Goal: Contribute content: Contribute content

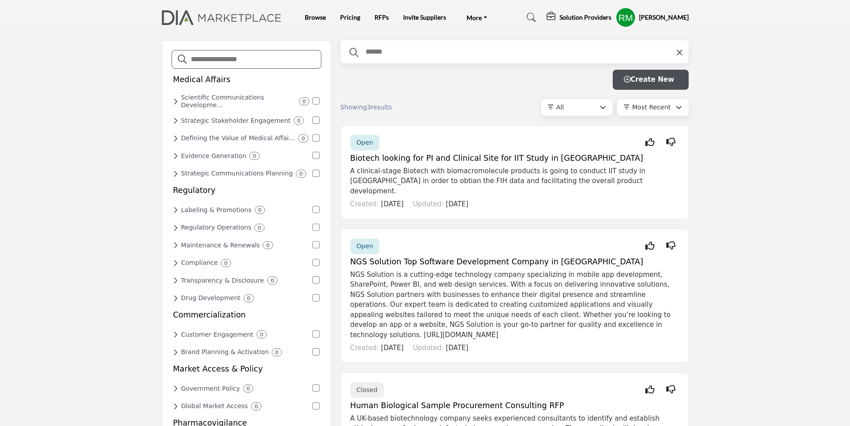
click at [568, 13] on div "Solution Providers" at bounding box center [578, 17] width 65 height 11
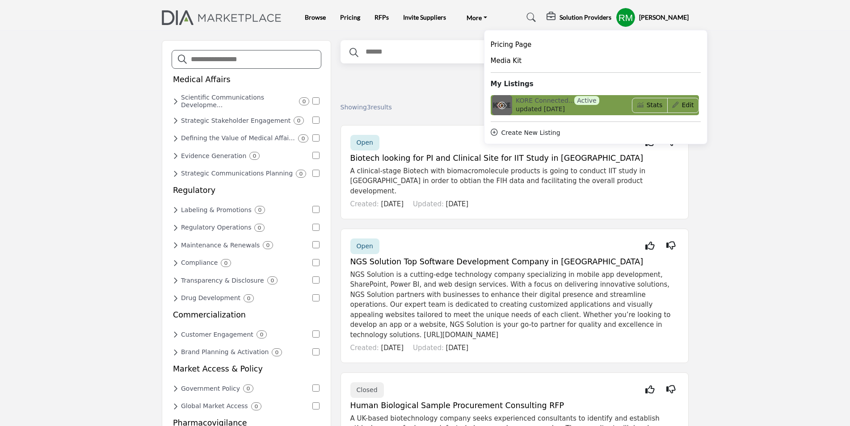
click at [538, 106] on span "updated [DATE]" at bounding box center [540, 109] width 49 height 9
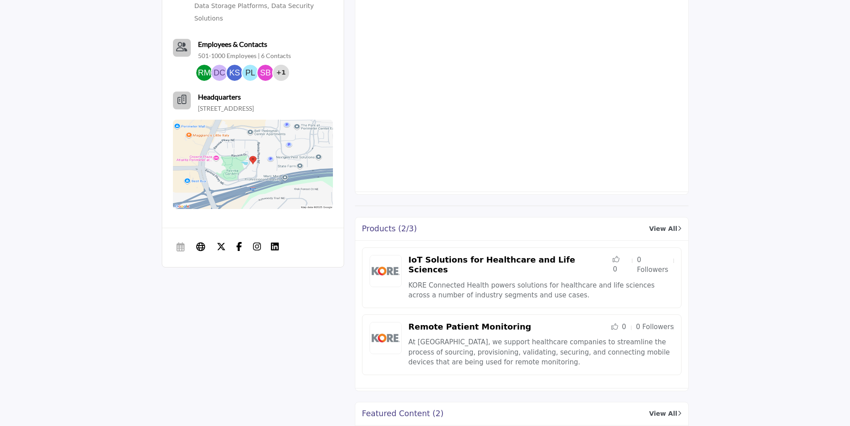
scroll to position [491, 0]
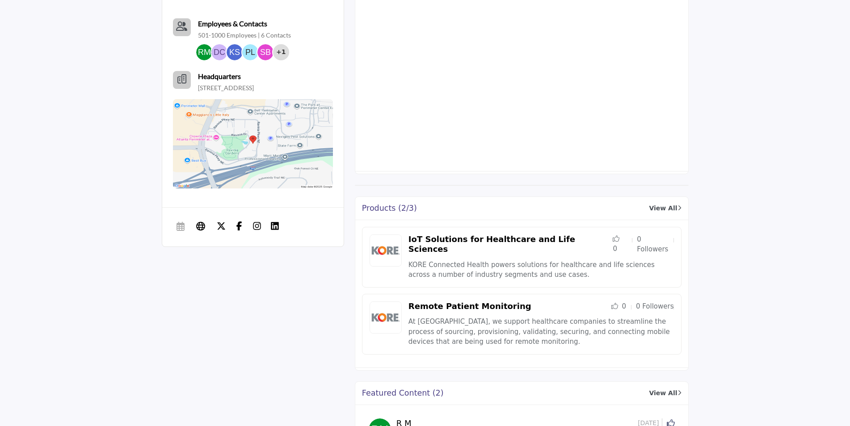
click at [670, 209] on link "View All" at bounding box center [665, 208] width 32 height 9
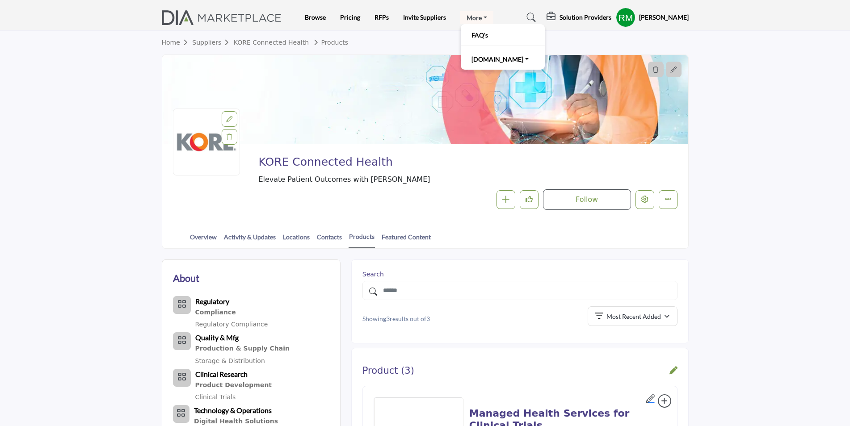
drag, startPoint x: 454, startPoint y: 18, endPoint x: 461, endPoint y: 18, distance: 7.1
click at [455, 18] on ul "Browse Pricing RFPs Invite Suppliers More FAQ's DIAglobal.org" at bounding box center [399, 17] width 189 height 13
click at [465, 17] on link "More" at bounding box center [476, 17] width 33 height 13
click at [647, 207] on button "Edit company" at bounding box center [644, 199] width 19 height 19
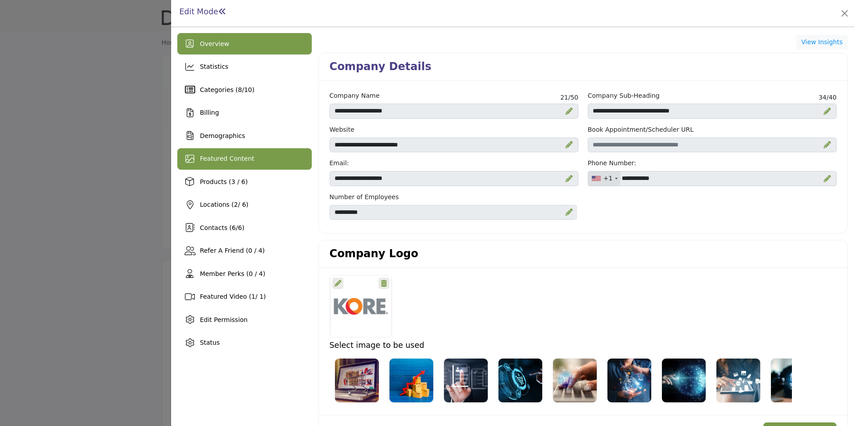
click at [219, 155] on span "Featured Content" at bounding box center [227, 158] width 54 height 7
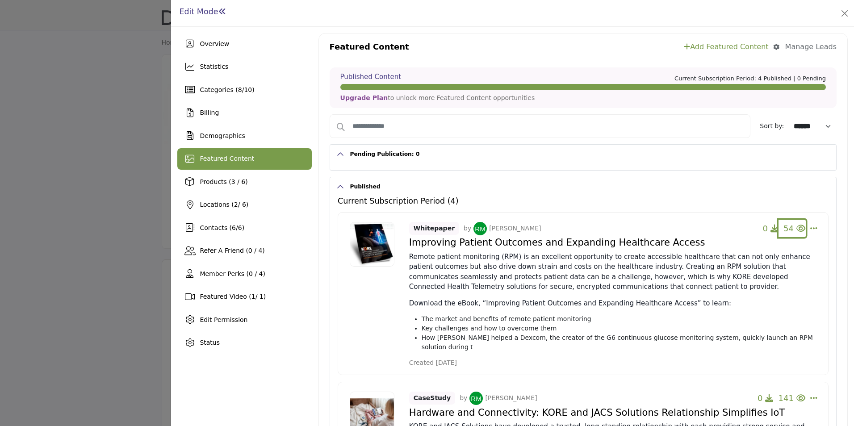
click at [796, 226] on icon "button" at bounding box center [800, 228] width 9 height 8
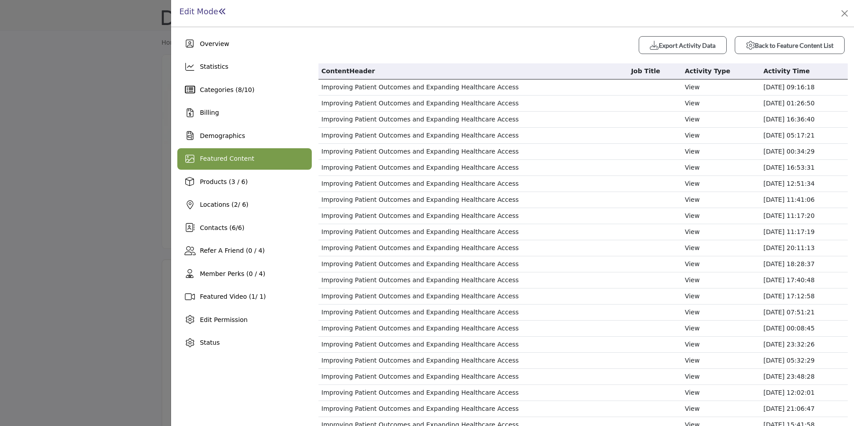
click at [236, 151] on div "Featured Content" at bounding box center [244, 158] width 134 height 21
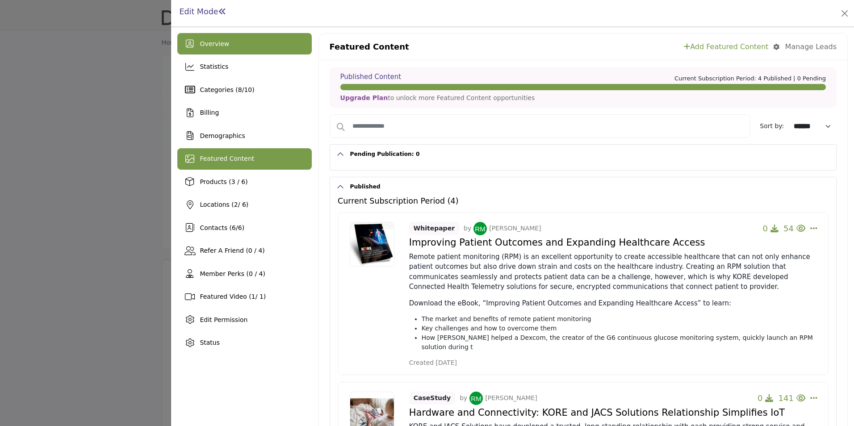
click at [223, 46] on span "Overview" at bounding box center [214, 43] width 29 height 7
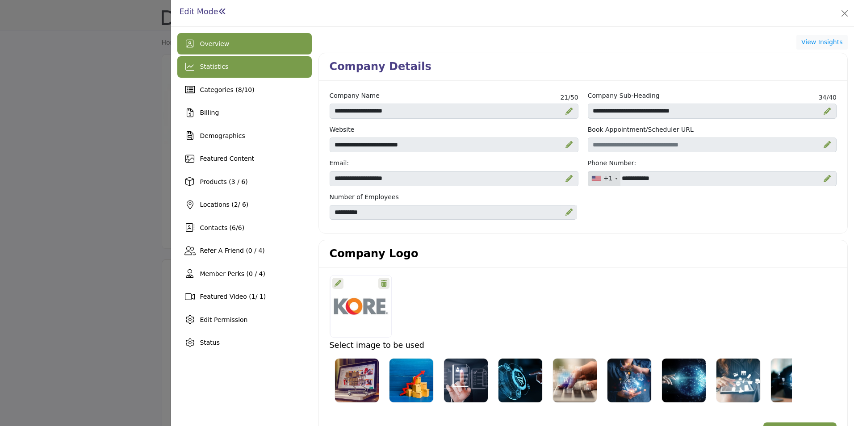
click at [217, 68] on span "Statistics" at bounding box center [214, 66] width 29 height 7
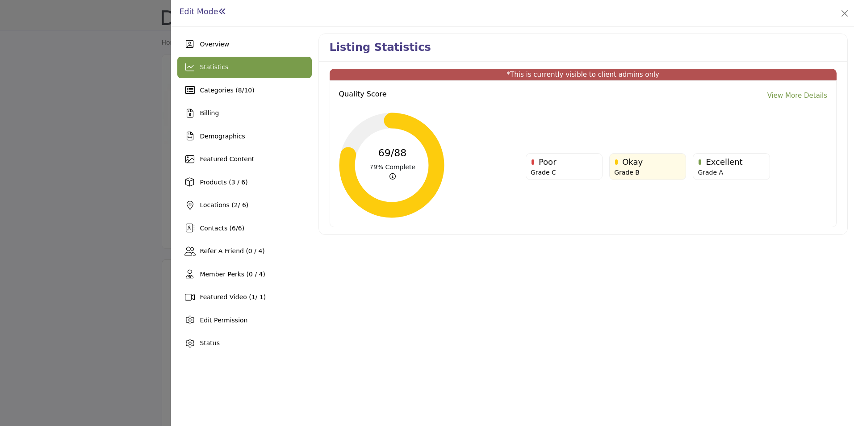
click at [807, 96] on link "View More Details" at bounding box center [797, 96] width 60 height 10
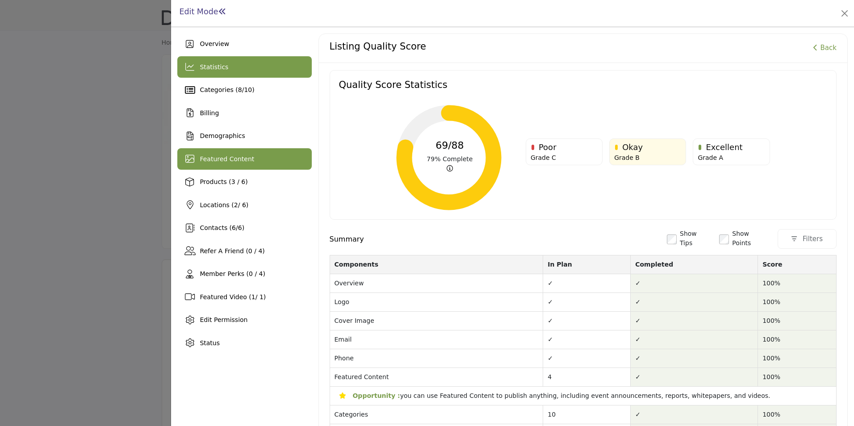
click at [229, 159] on span "Featured Content" at bounding box center [227, 158] width 54 height 7
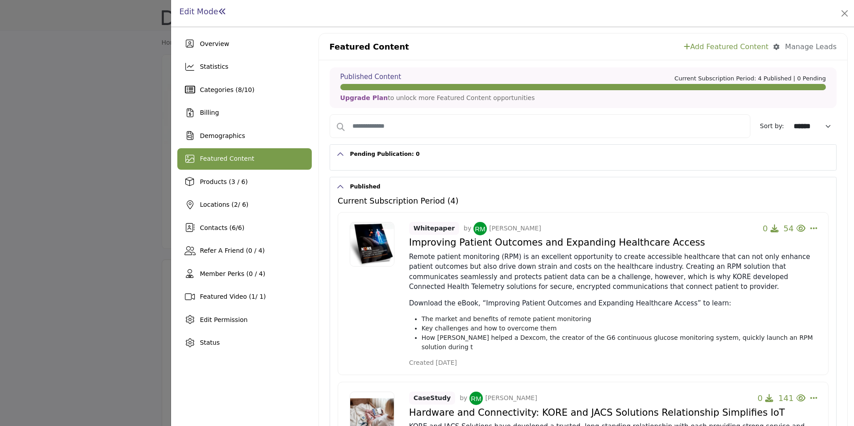
click at [738, 42] on link "Add Featured Content" at bounding box center [726, 47] width 84 height 11
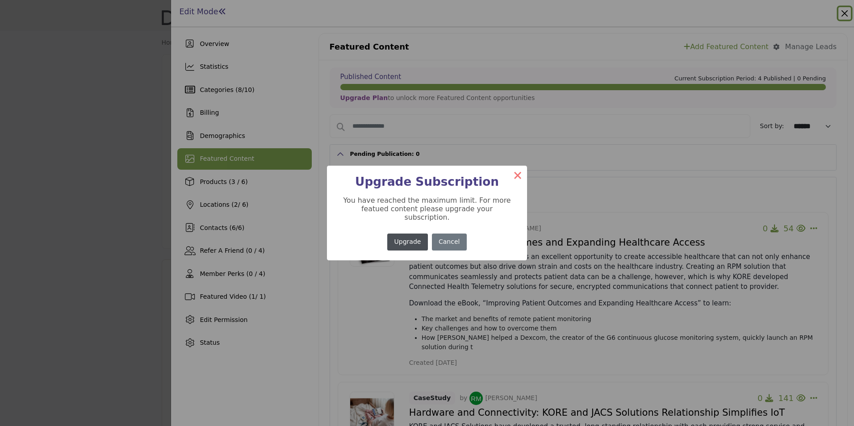
click at [515, 178] on button "×" at bounding box center [517, 175] width 19 height 19
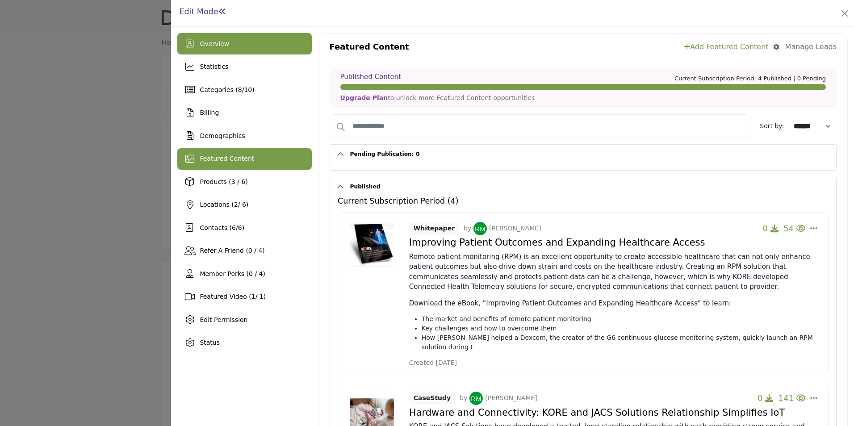
click at [216, 38] on div "Overview" at bounding box center [244, 43] width 134 height 21
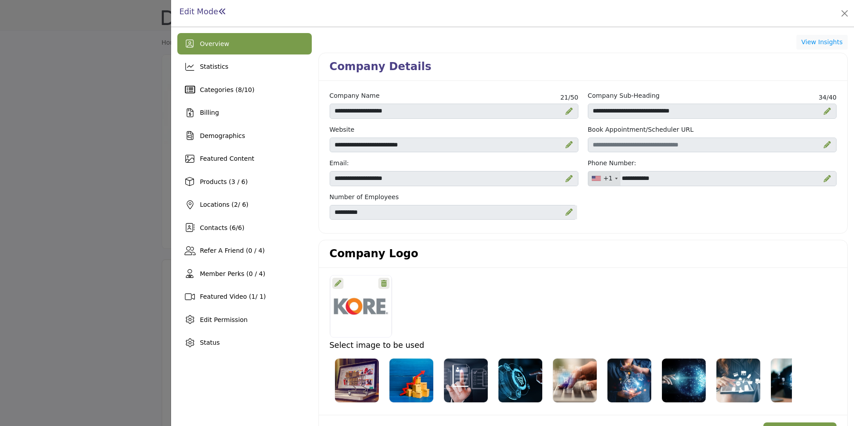
click at [25, 114] on div at bounding box center [427, 213] width 854 height 426
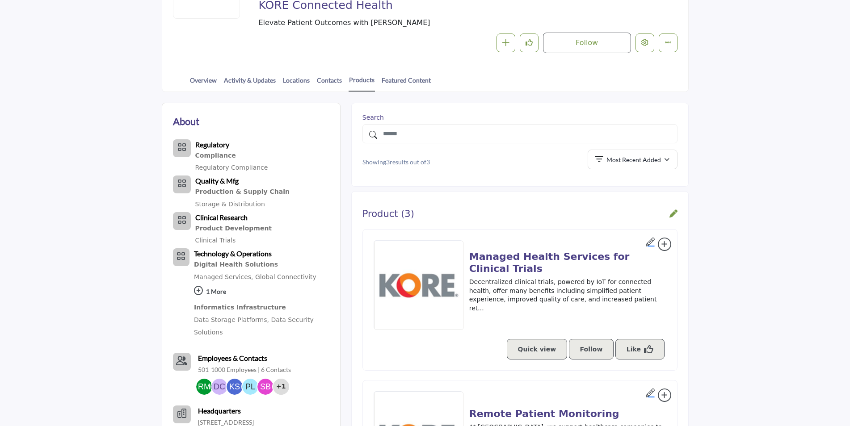
scroll to position [45, 0]
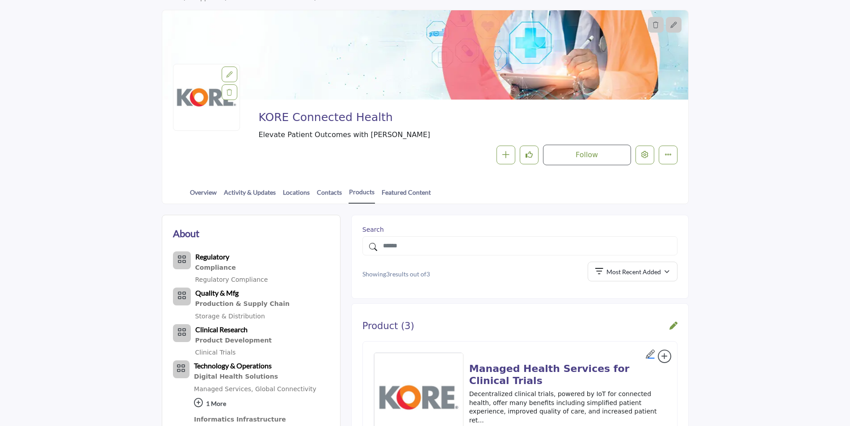
click at [172, 179] on div "Overview Activity & Updates Locations Contacts Products Featured Content" at bounding box center [425, 190] width 526 height 28
click at [194, 190] on link "Overview" at bounding box center [203, 196] width 28 height 16
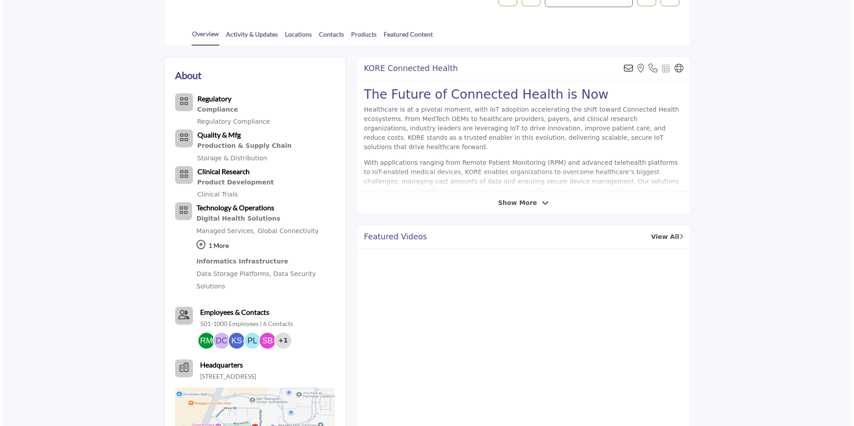
scroll to position [134, 0]
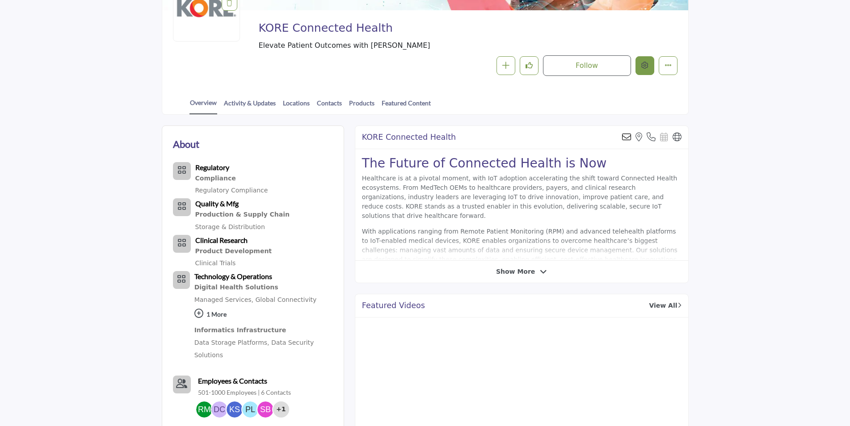
click at [642, 64] on icon "Edit company" at bounding box center [644, 65] width 7 height 7
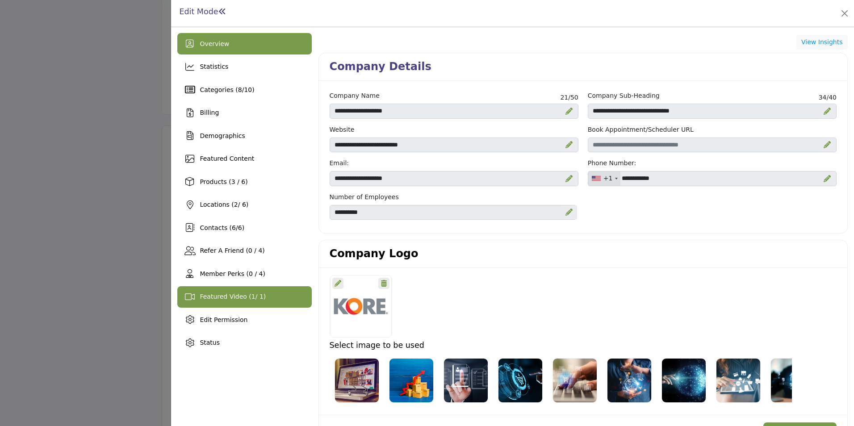
click at [220, 297] on span "Featured Video ( 1 / 1)" at bounding box center [233, 296] width 66 height 7
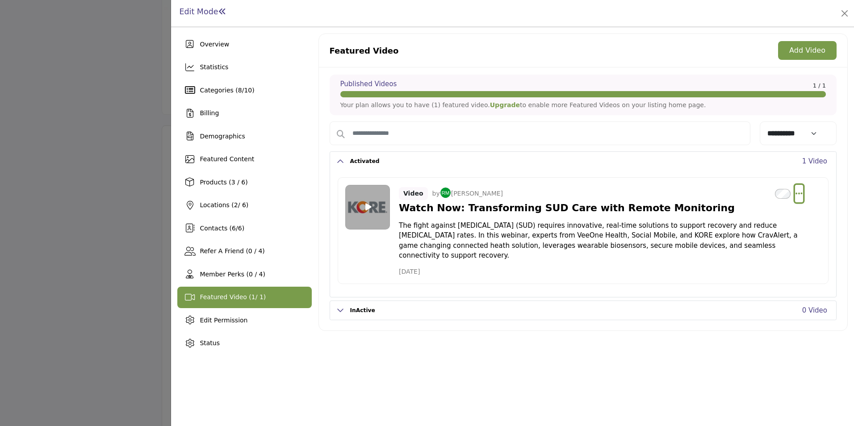
click at [801, 195] on icon "Select Dropdown Options" at bounding box center [799, 193] width 7 height 8
click at [738, 239] on link "Edit" at bounding box center [756, 236] width 87 height 16
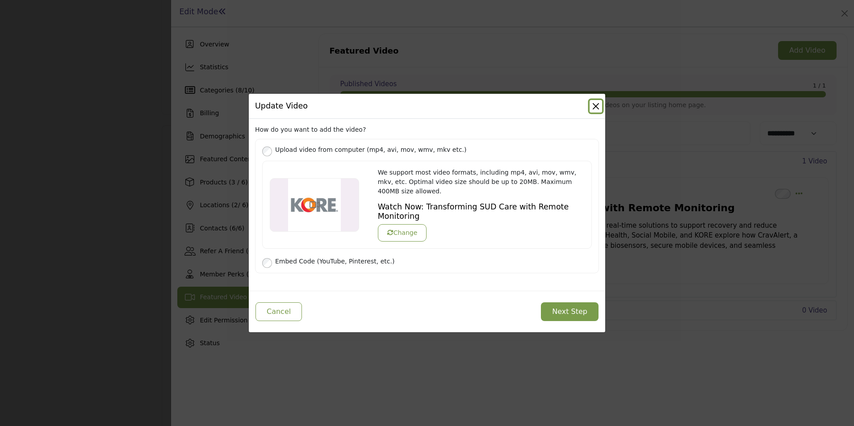
click at [592, 112] on button "Close" at bounding box center [596, 106] width 13 height 13
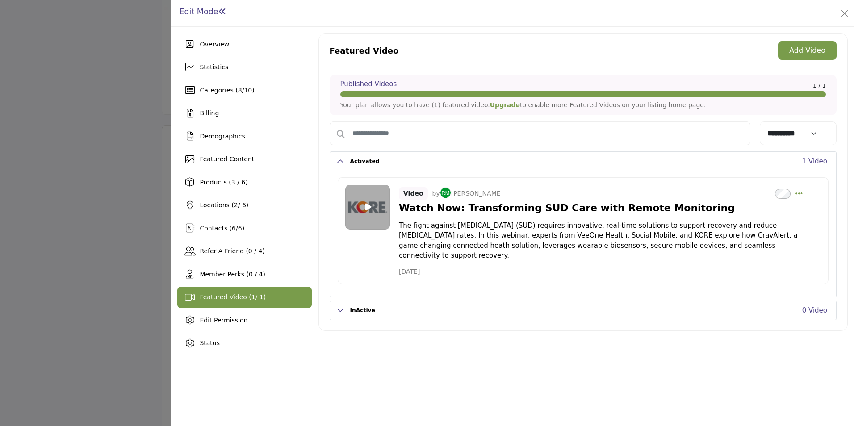
click at [354, 301] on button "InActive" at bounding box center [552, 310] width 416 height 19
click at [801, 193] on icon "Select Dropdown Options" at bounding box center [799, 193] width 7 height 8
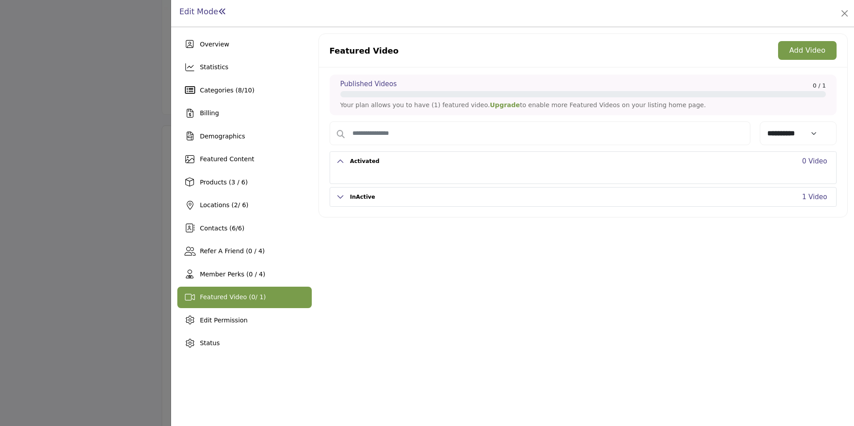
click at [803, 54] on button "Add Video" at bounding box center [807, 50] width 59 height 19
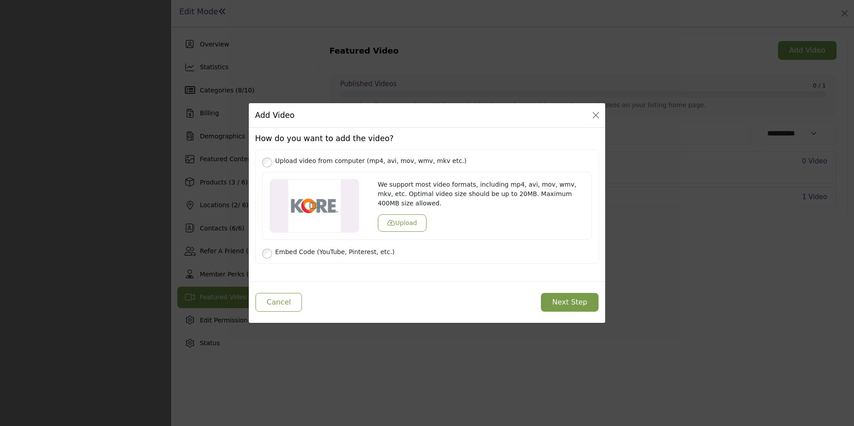
click at [405, 214] on button "Upload" at bounding box center [402, 222] width 49 height 17
click at [404, 214] on button "Upload" at bounding box center [402, 222] width 49 height 17
click at [544, 299] on div "Cancel Next Step" at bounding box center [427, 302] width 356 height 42
click at [558, 304] on button "Next Step" at bounding box center [570, 302] width 58 height 19
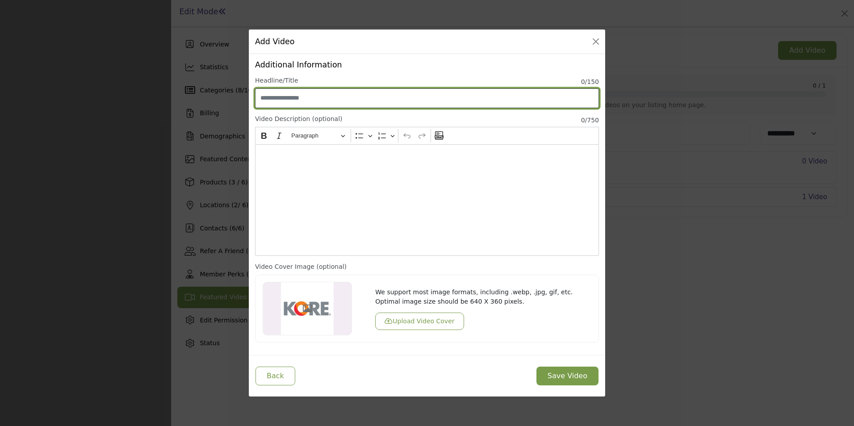
click at [413, 103] on input "Enter Video Title" at bounding box center [427, 98] width 344 height 20
type input "*"
